Goal: Information Seeking & Learning: Learn about a topic

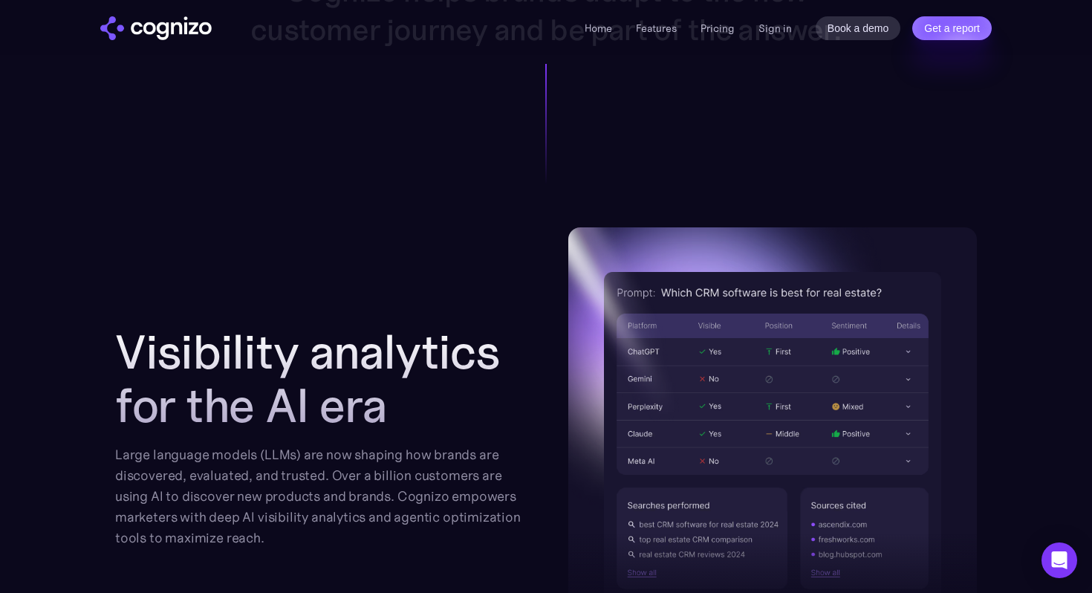
scroll to position [1401, 0]
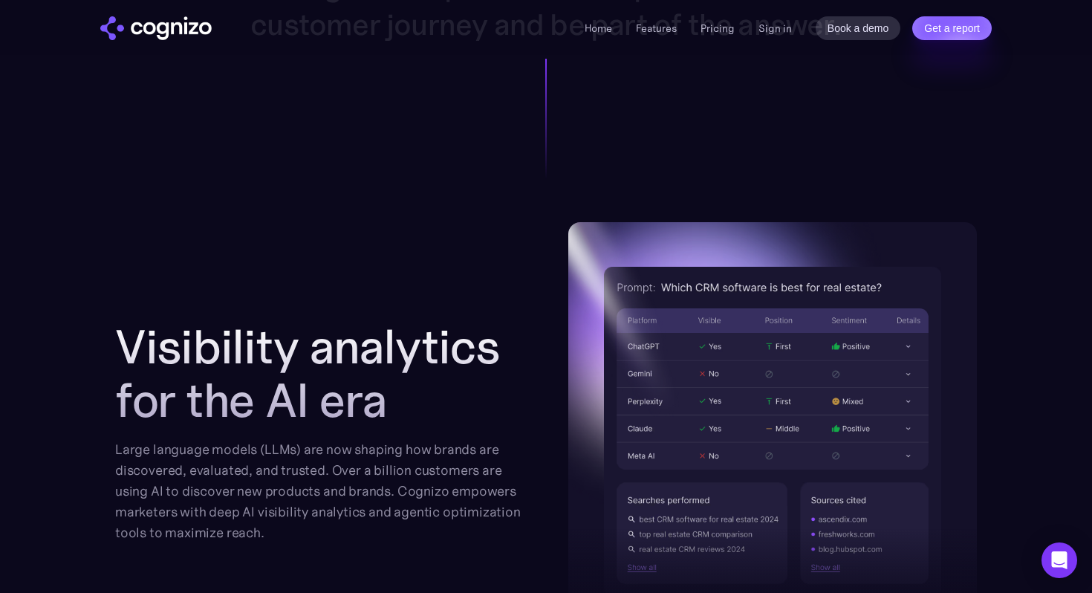
click at [513, 341] on h2 "Visibility analytics for the AI era" at bounding box center [319, 373] width 409 height 107
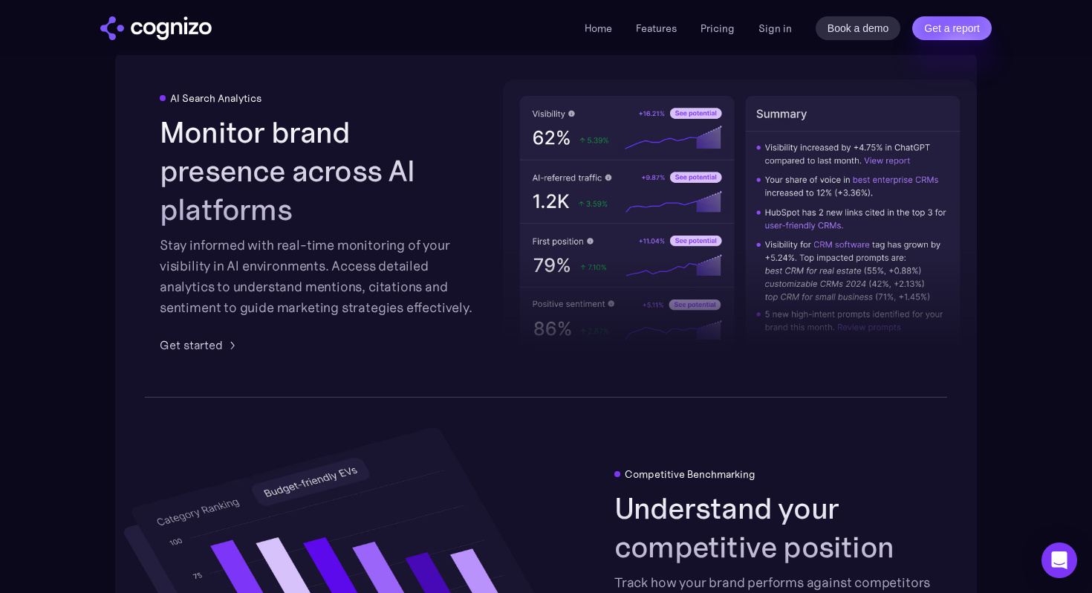
scroll to position [2373, 0]
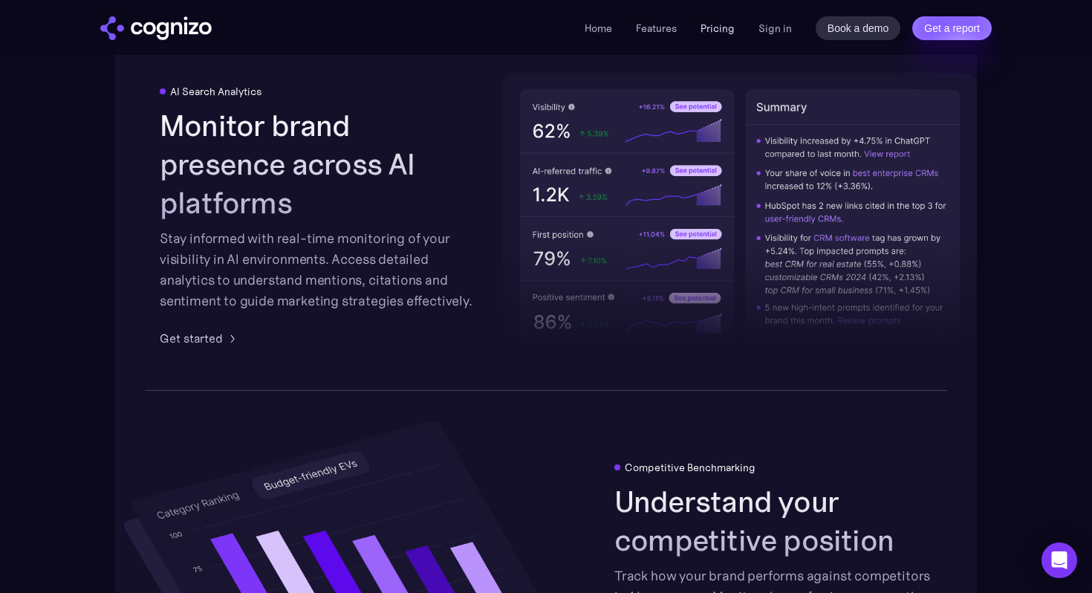
click at [713, 28] on link "Pricing" at bounding box center [718, 28] width 34 height 13
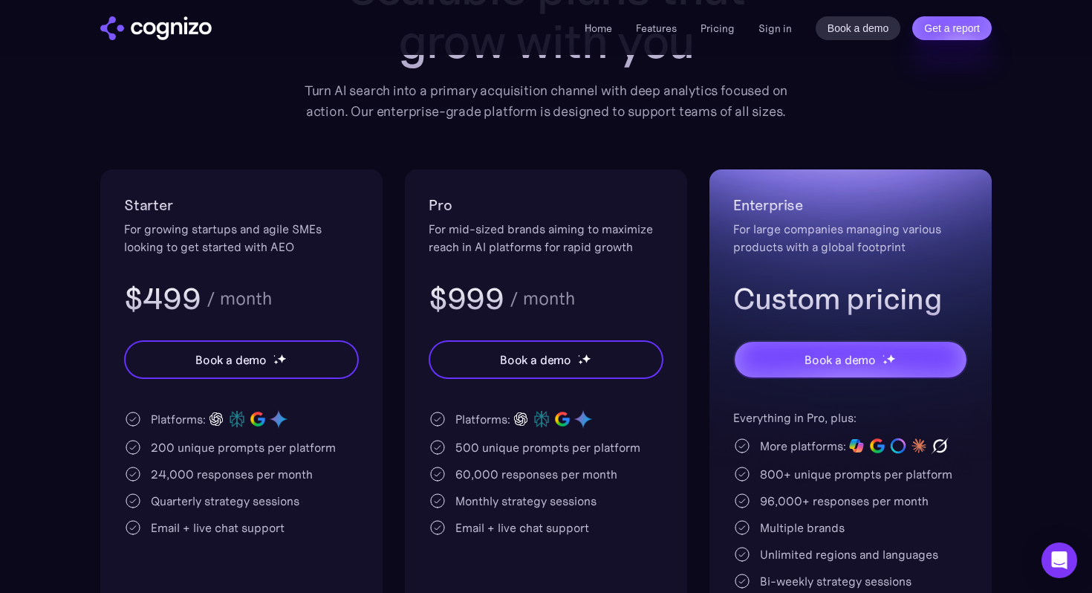
scroll to position [400, 0]
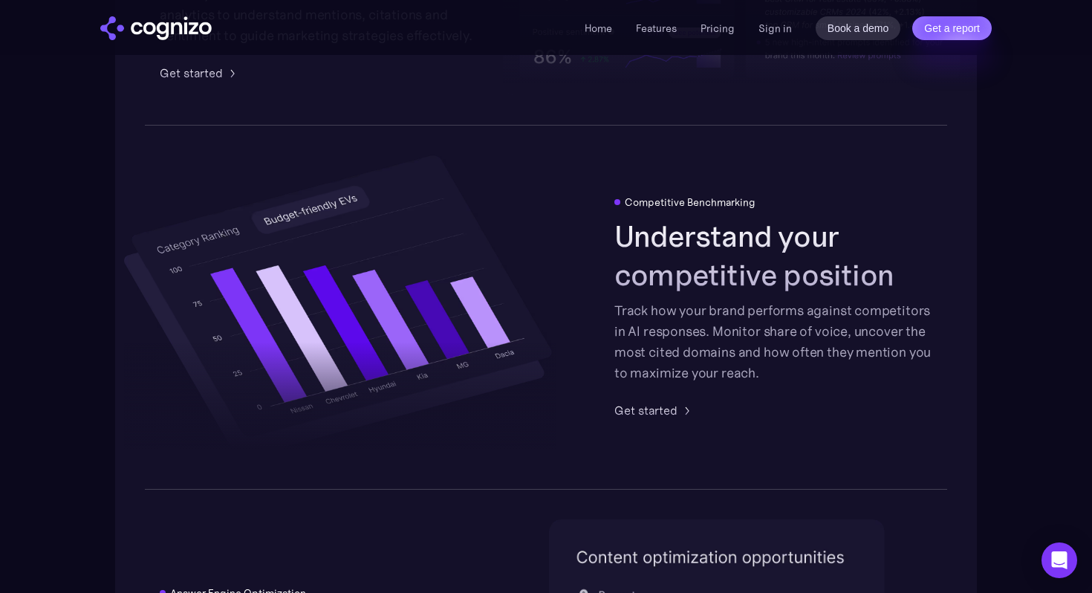
scroll to position [2615, 0]
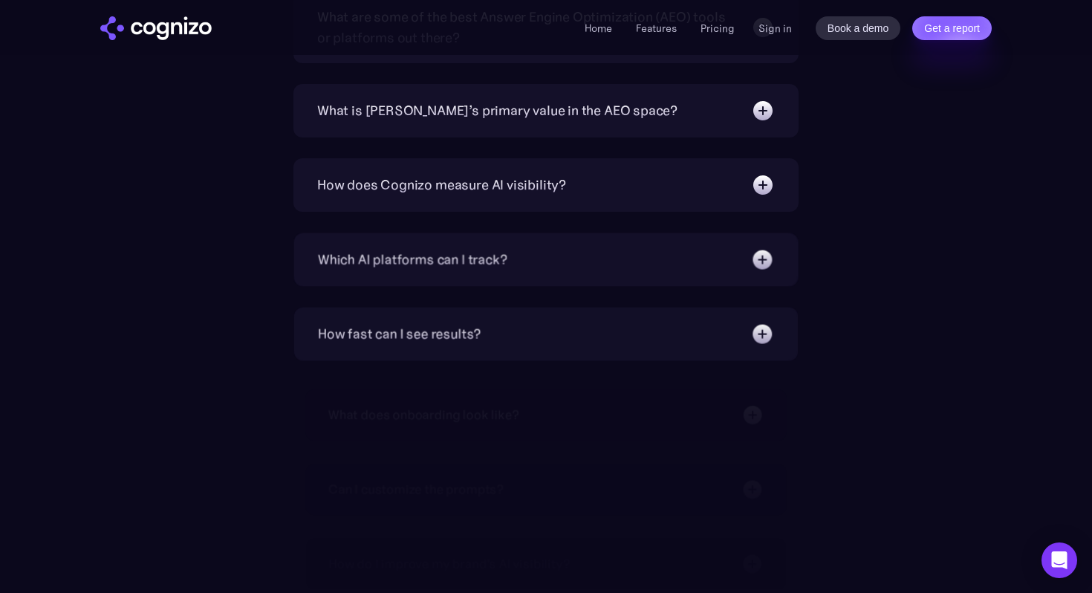
scroll to position [5540, 0]
